Goal: Find specific page/section: Find specific page/section

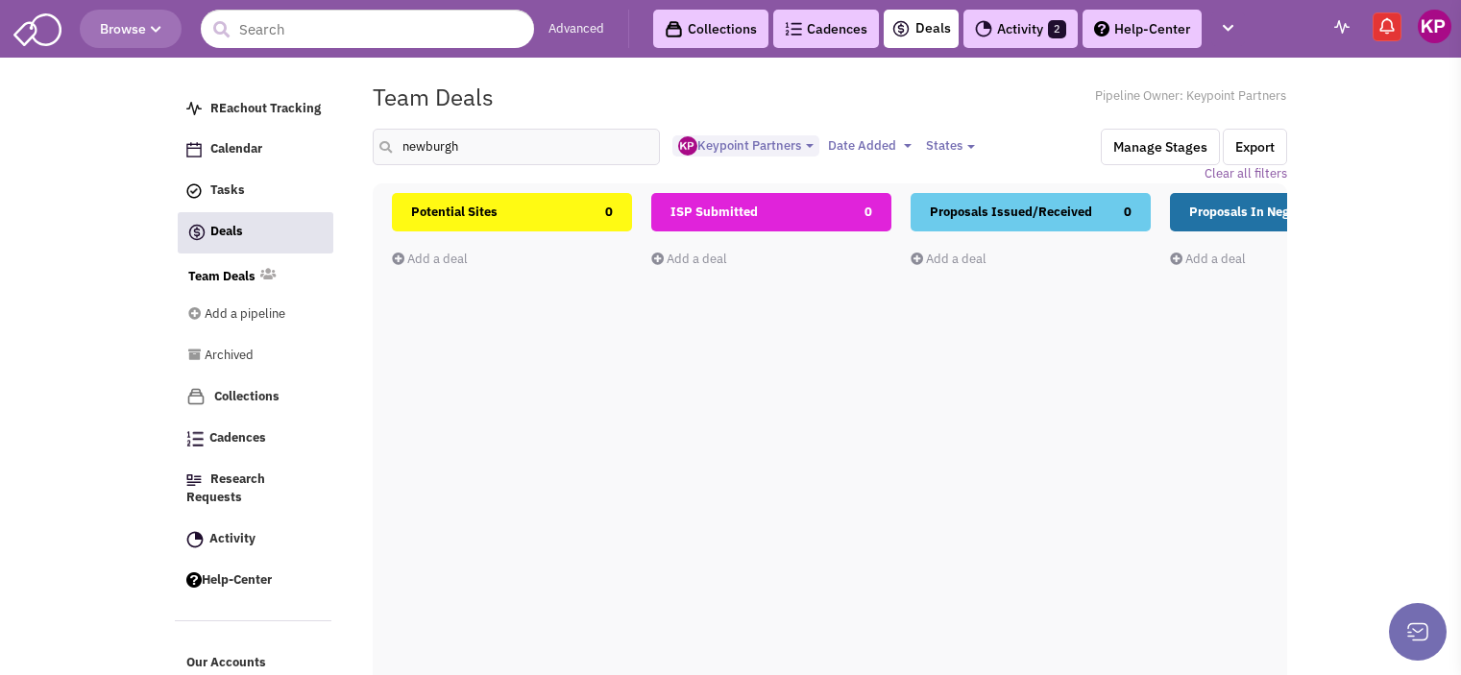
select select "1896"
select select
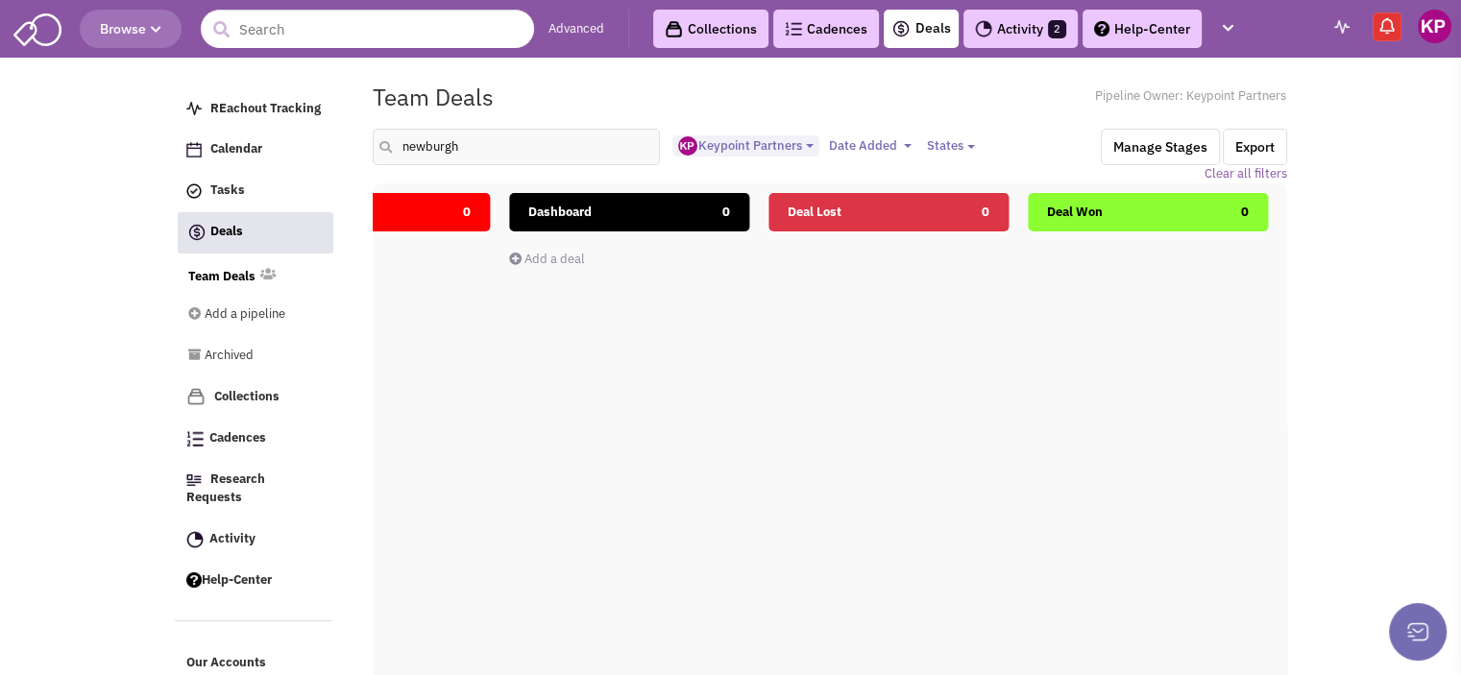
click at [1034, 27] on link "Activity 2" at bounding box center [1020, 29] width 114 height 38
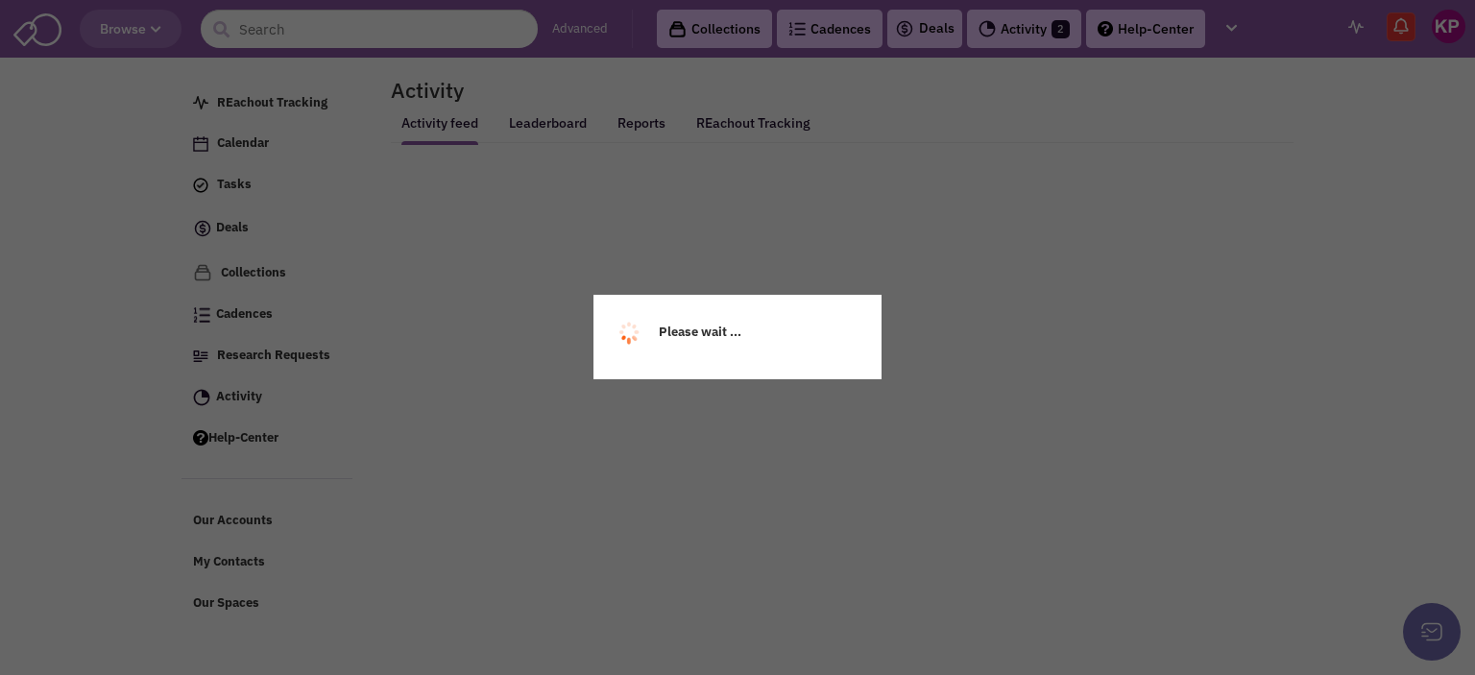
select select
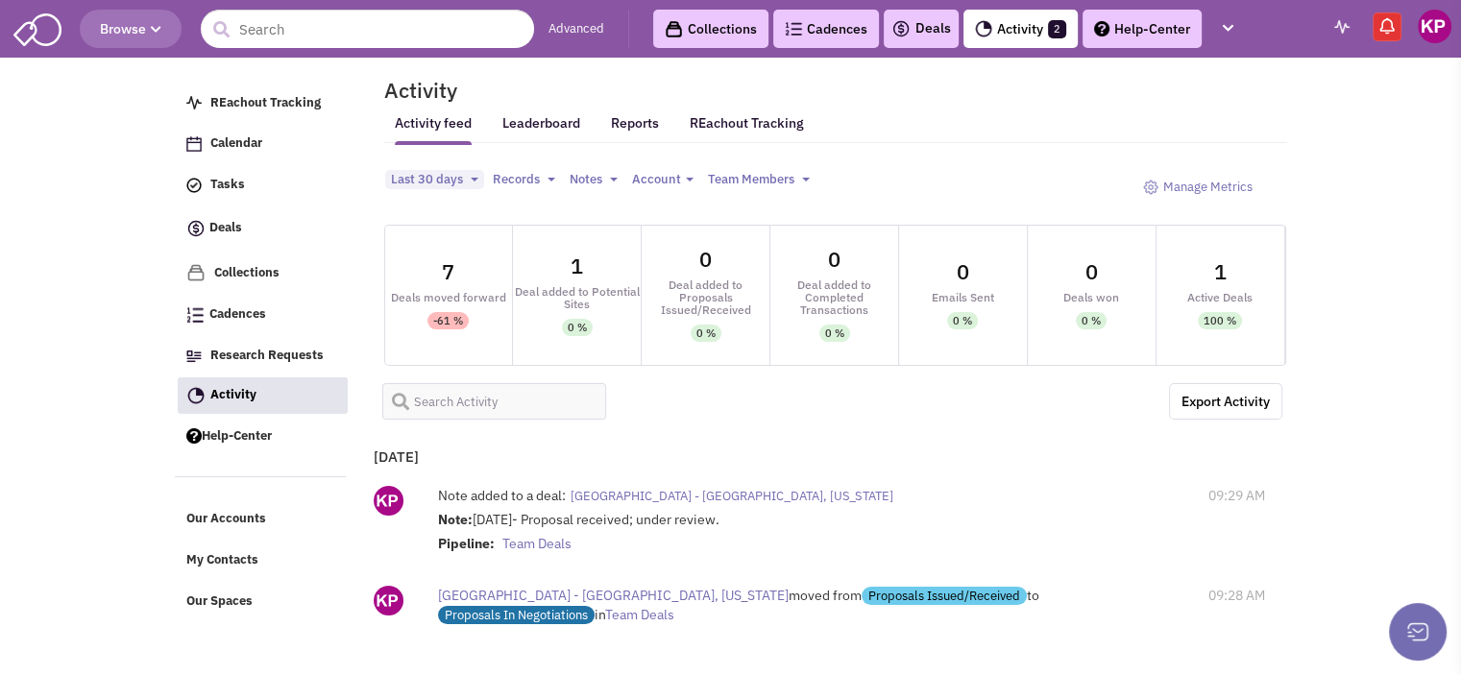
select select
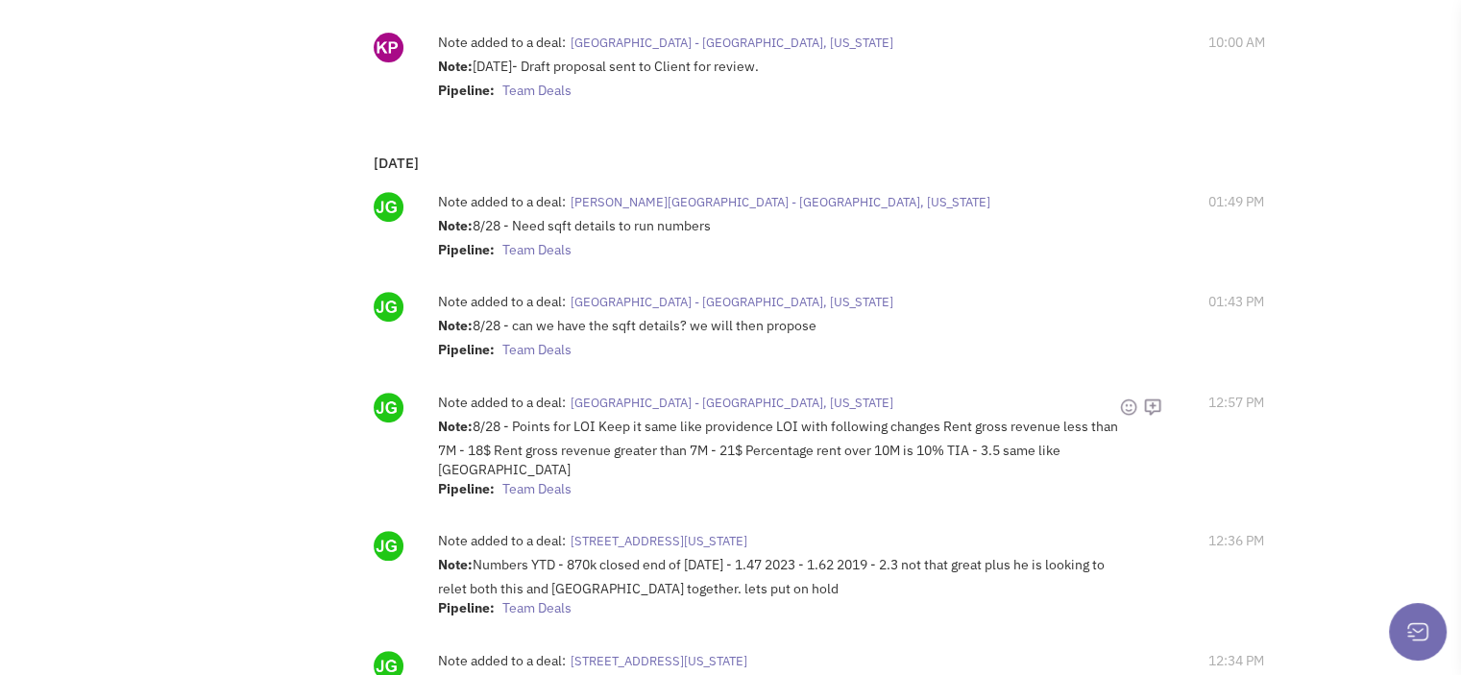
scroll to position [782, 0]
click at [757, 292] on span "[GEOGRAPHIC_DATA] - [GEOGRAPHIC_DATA], [US_STATE]" at bounding box center [731, 300] width 323 height 16
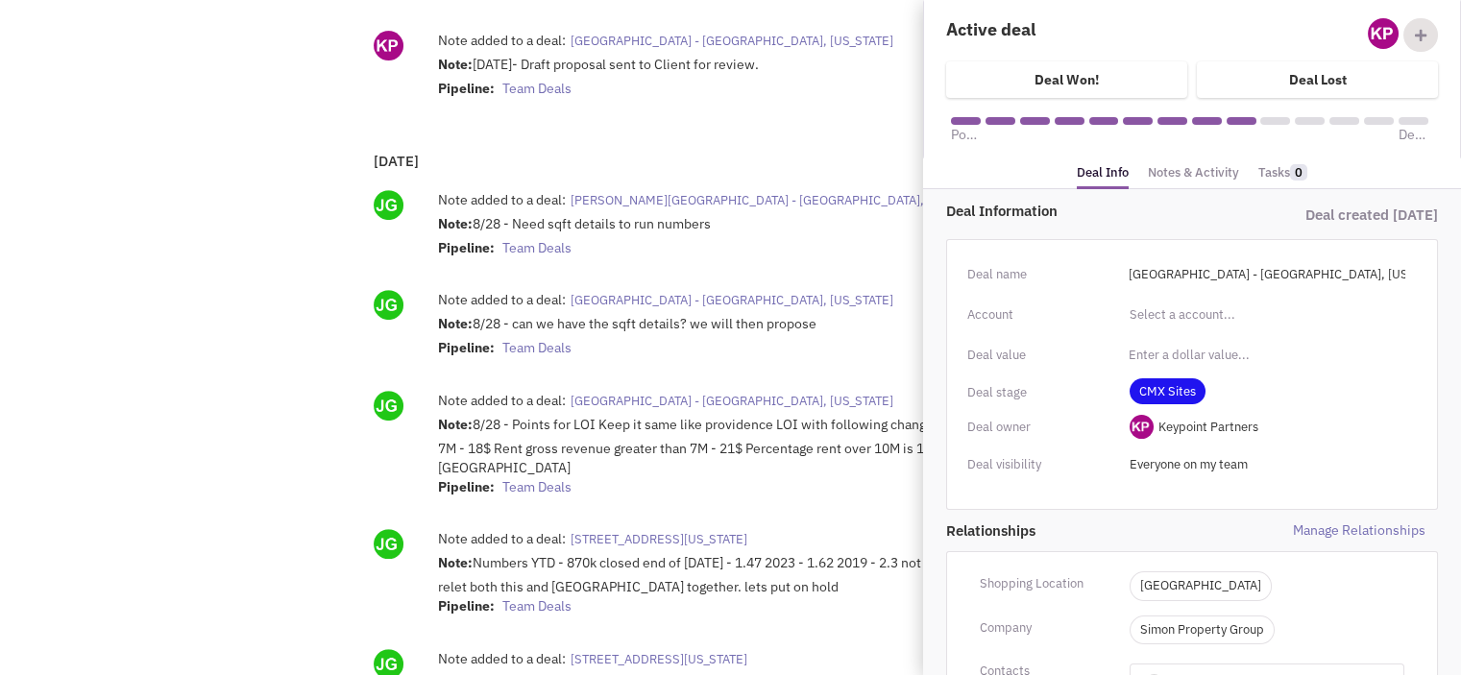
click at [1198, 174] on link "Notes & Activity" at bounding box center [1193, 173] width 91 height 28
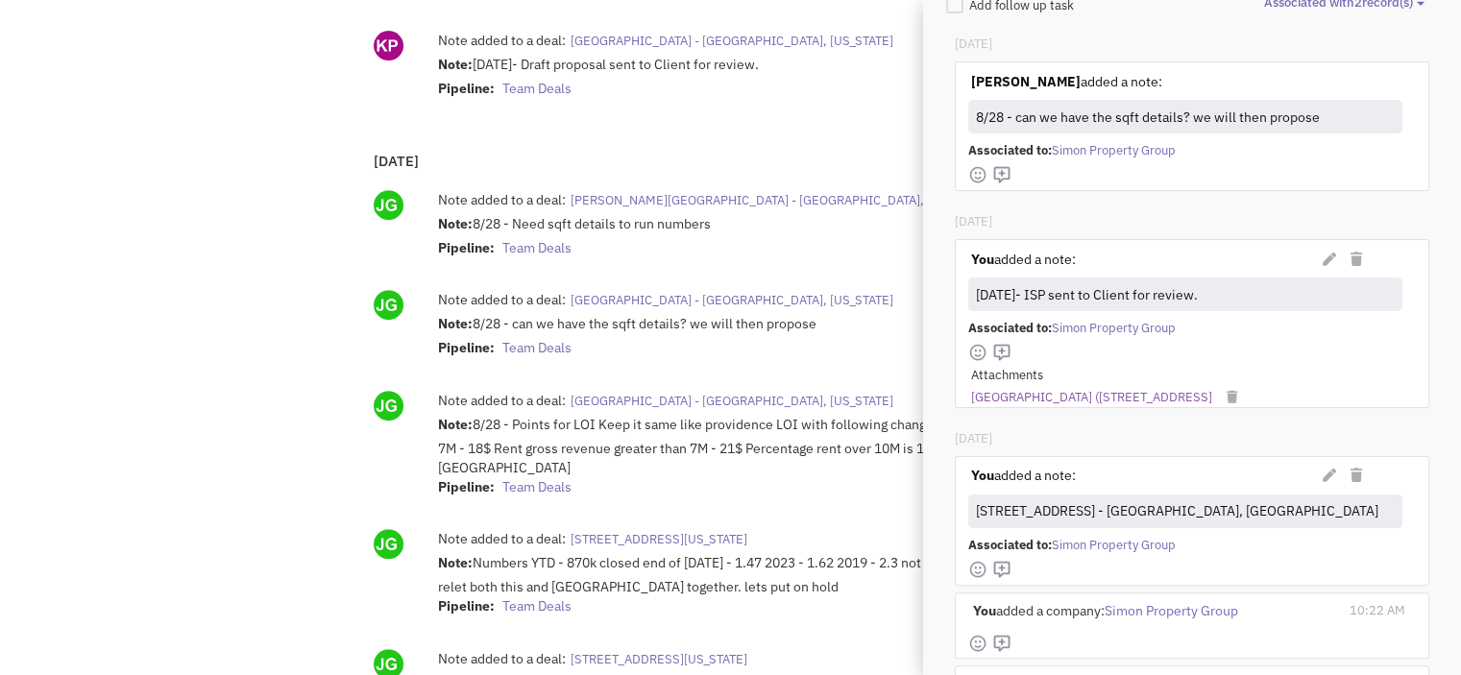
scroll to position [388, 0]
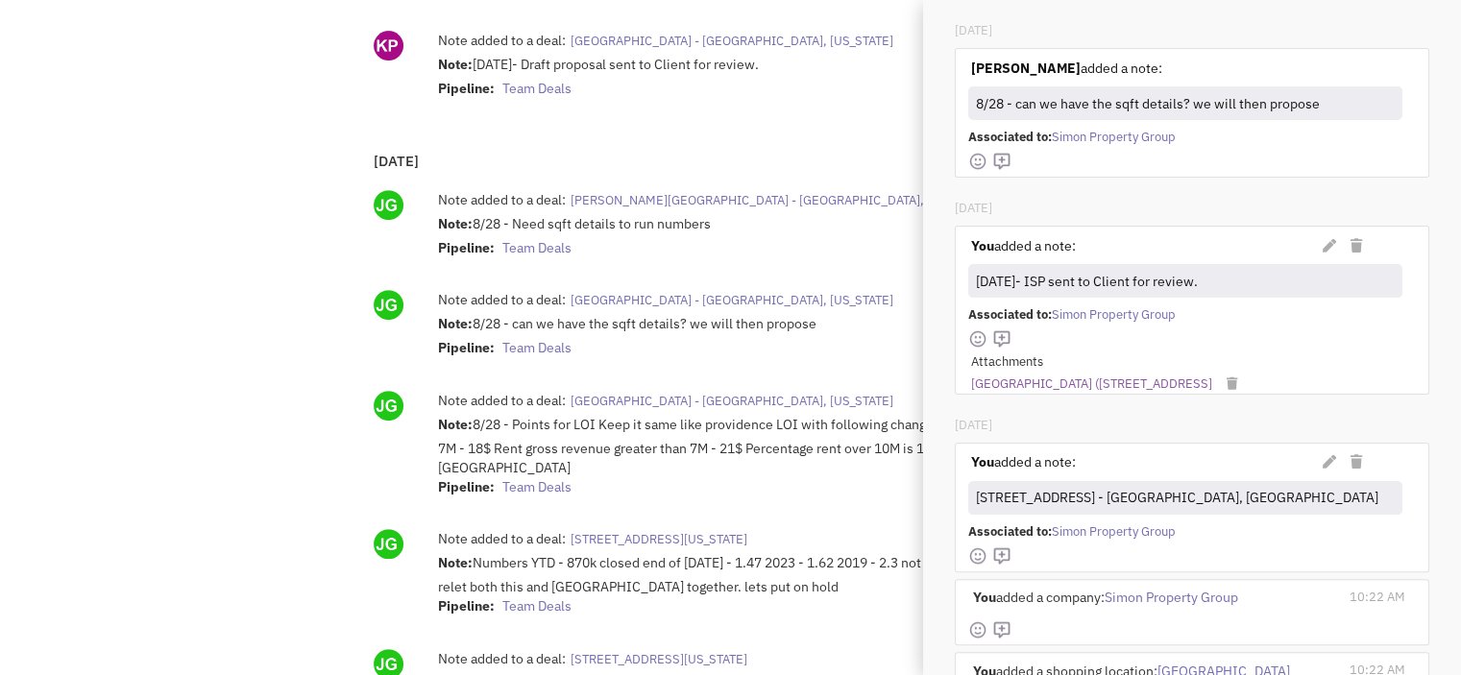
click at [1150, 383] on link "ISP Brickell City Center (701 S Miami Ave) - Miami" at bounding box center [1091, 384] width 241 height 18
